Goal: Information Seeking & Learning: Learn about a topic

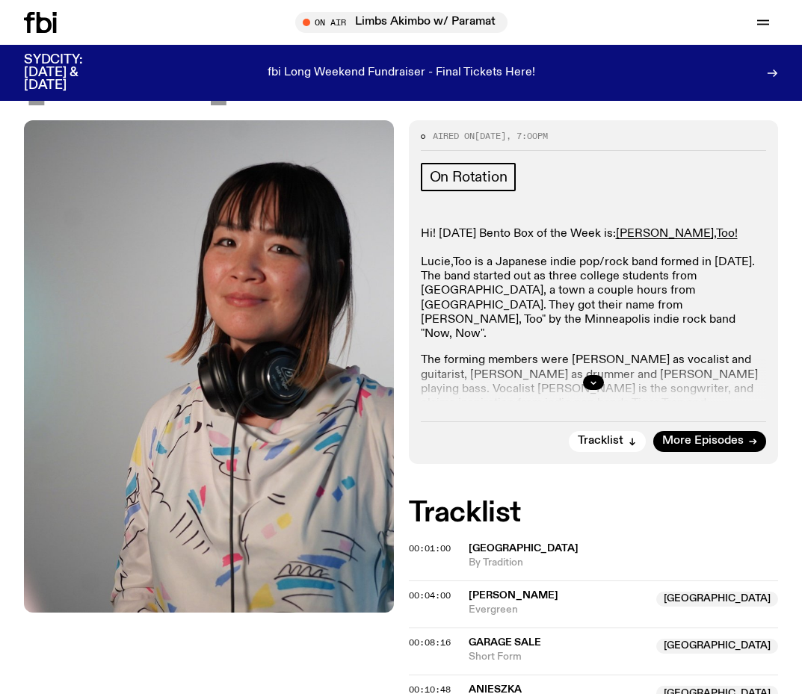
scroll to position [223, 0]
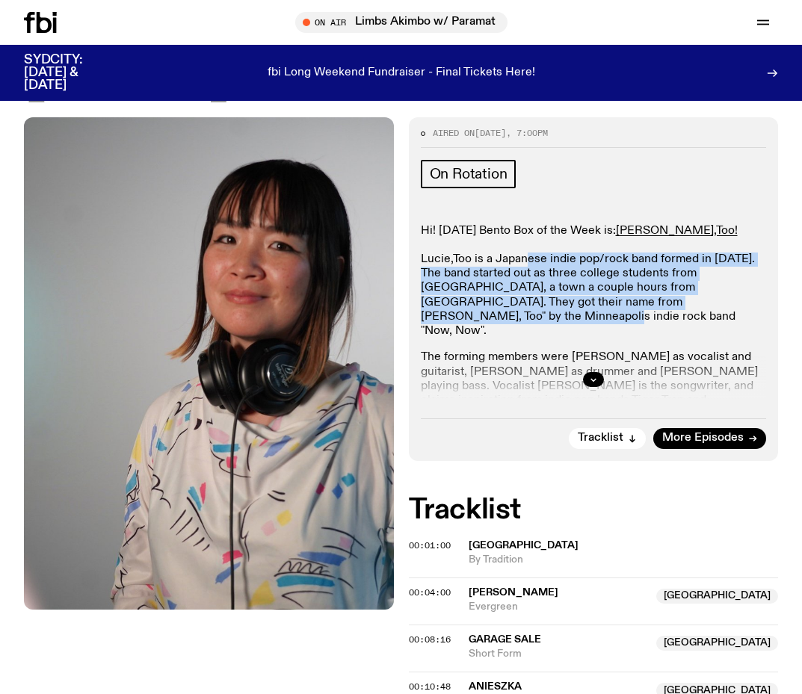
drag, startPoint x: 524, startPoint y: 262, endPoint x: 718, endPoint y: 300, distance: 198.0
click at [718, 300] on p "Hi! [DATE] Bento Box of the Week is: [PERSON_NAME],Too! [PERSON_NAME],Too is a …" at bounding box center [594, 281] width 346 height 115
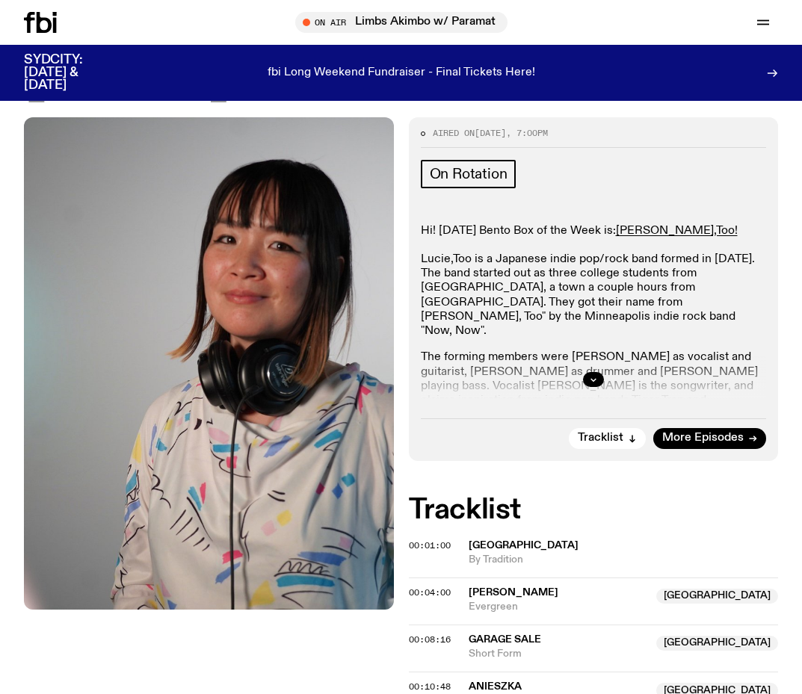
click at [677, 302] on p "Hi! [DATE] Bento Box of the Week is: [PERSON_NAME],Too! [PERSON_NAME],Too is a …" at bounding box center [594, 281] width 346 height 115
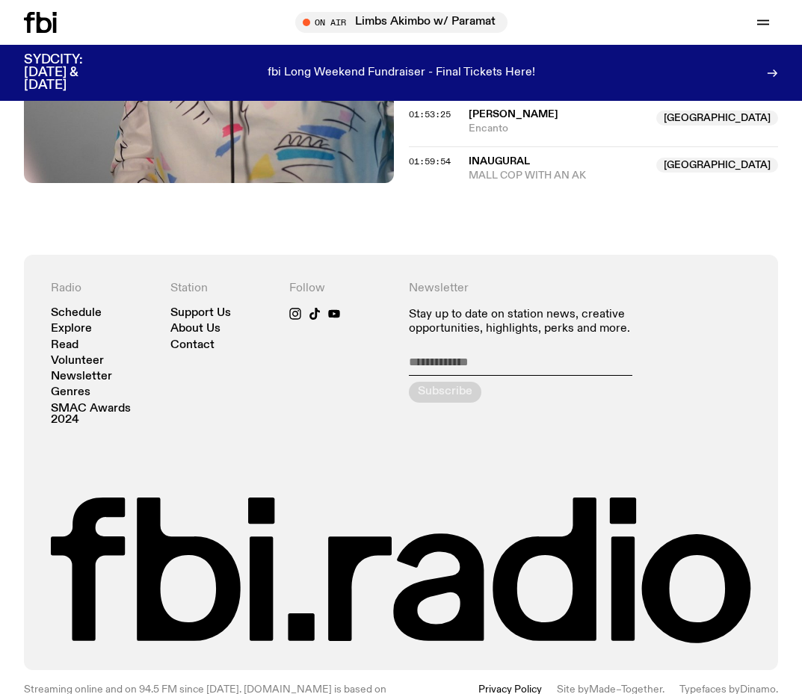
scroll to position [1868, 0]
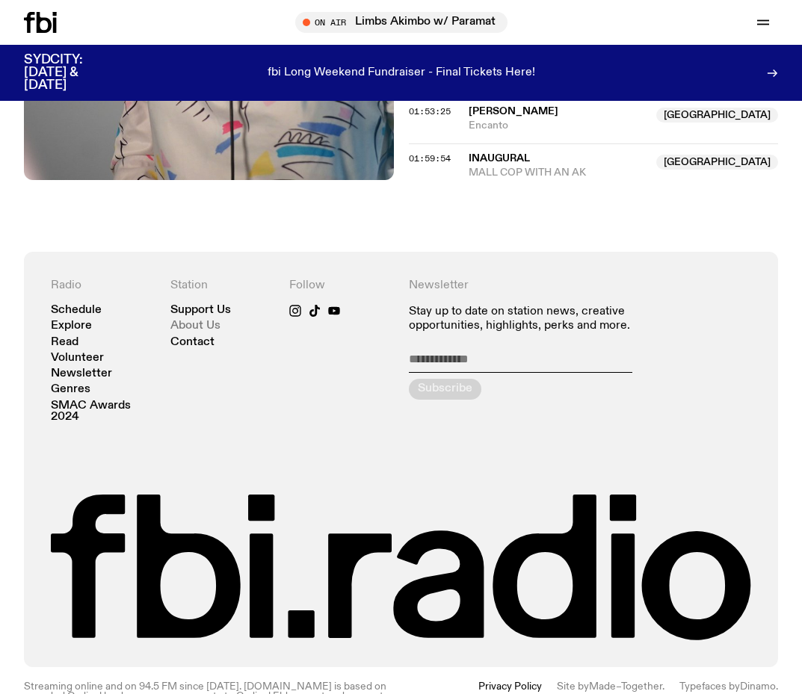
click at [197, 328] on link "About Us" at bounding box center [195, 326] width 50 height 11
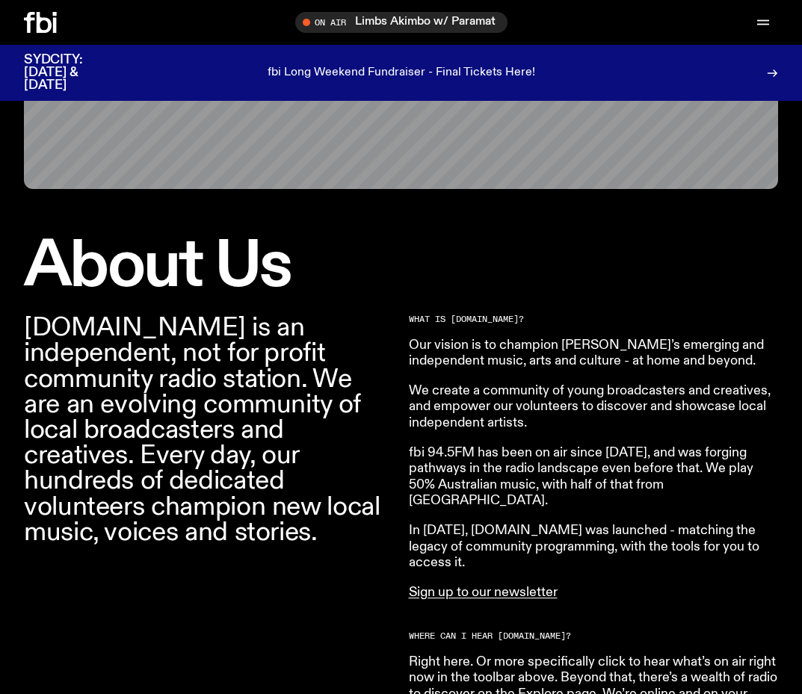
scroll to position [330, 0]
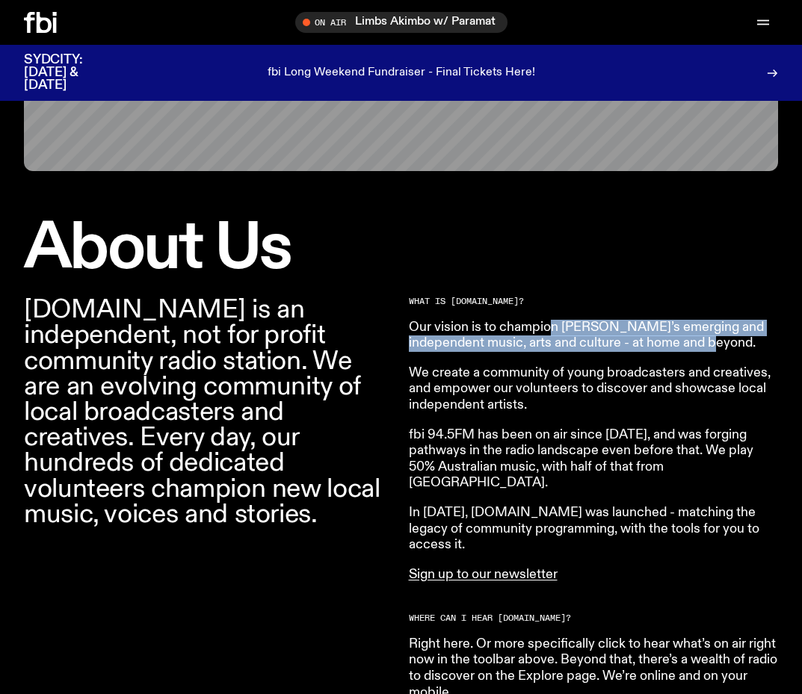
drag, startPoint x: 551, startPoint y: 333, endPoint x: 732, endPoint y: 341, distance: 180.3
click at [732, 341] on p "Our vision is to champion [PERSON_NAME]’s emerging and independent music, arts …" at bounding box center [594, 336] width 370 height 32
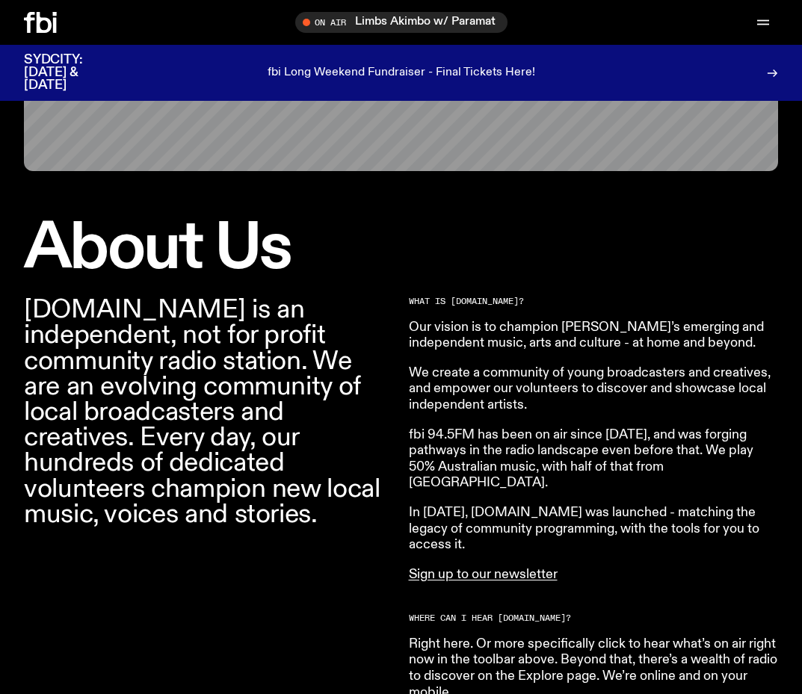
click at [653, 344] on p "Our vision is to champion [PERSON_NAME]’s emerging and independent music, arts …" at bounding box center [594, 336] width 370 height 32
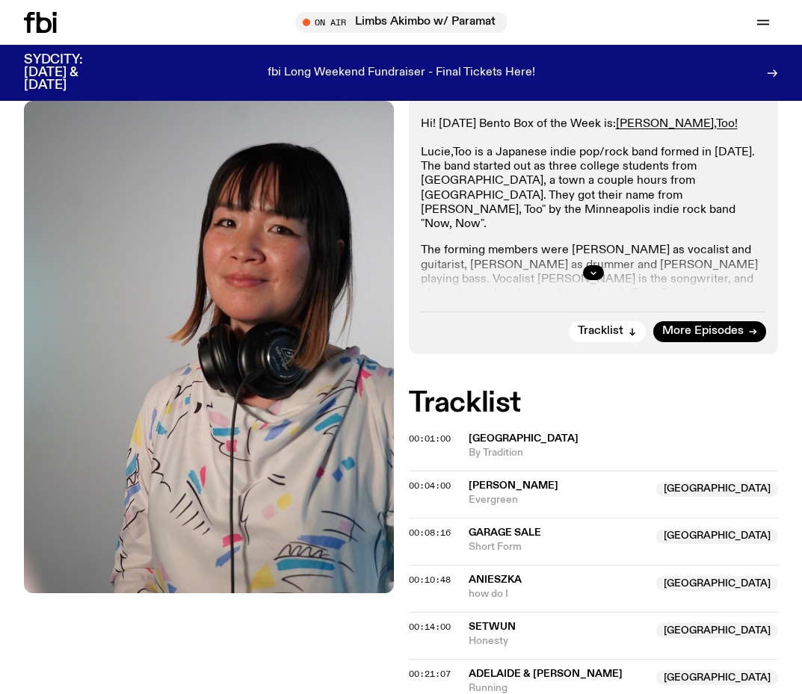
scroll to position [1868, 0]
